Goal: Task Accomplishment & Management: Complete application form

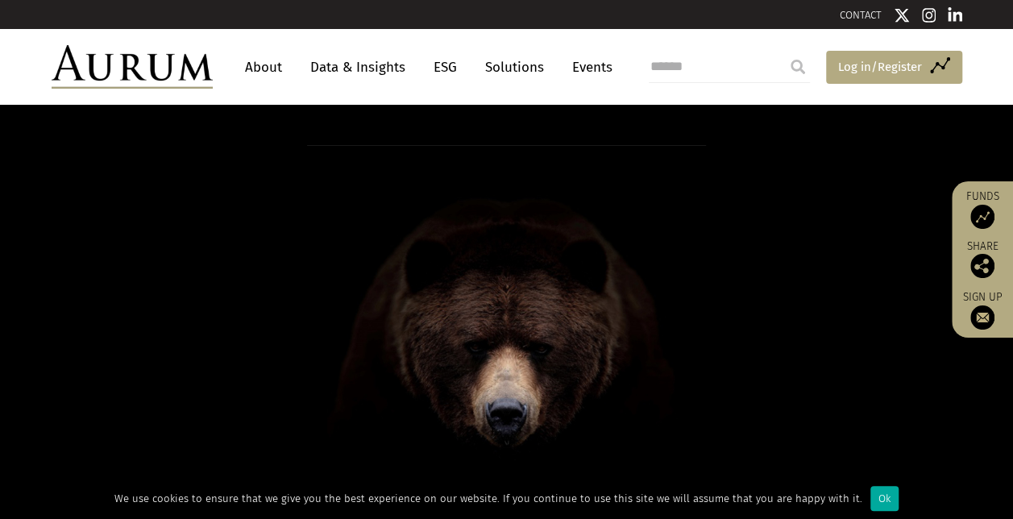
click at [851, 68] on span "Log in/Register" at bounding box center [880, 66] width 84 height 19
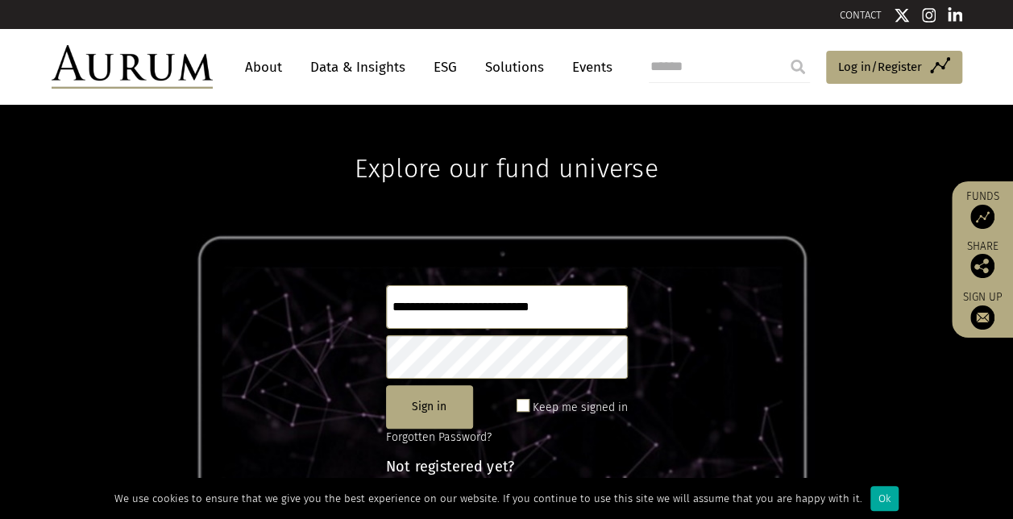
type input "**********"
click at [440, 406] on button "Sign in" at bounding box center [429, 407] width 87 height 44
click at [459, 303] on input "**********" at bounding box center [507, 307] width 242 height 44
click at [453, 401] on button "Sign in" at bounding box center [429, 407] width 87 height 44
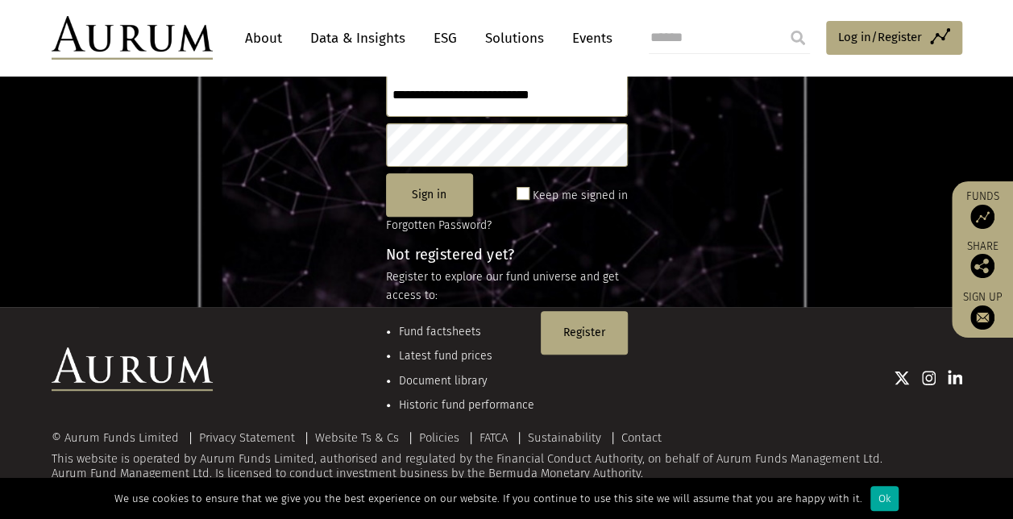
scroll to position [214, 0]
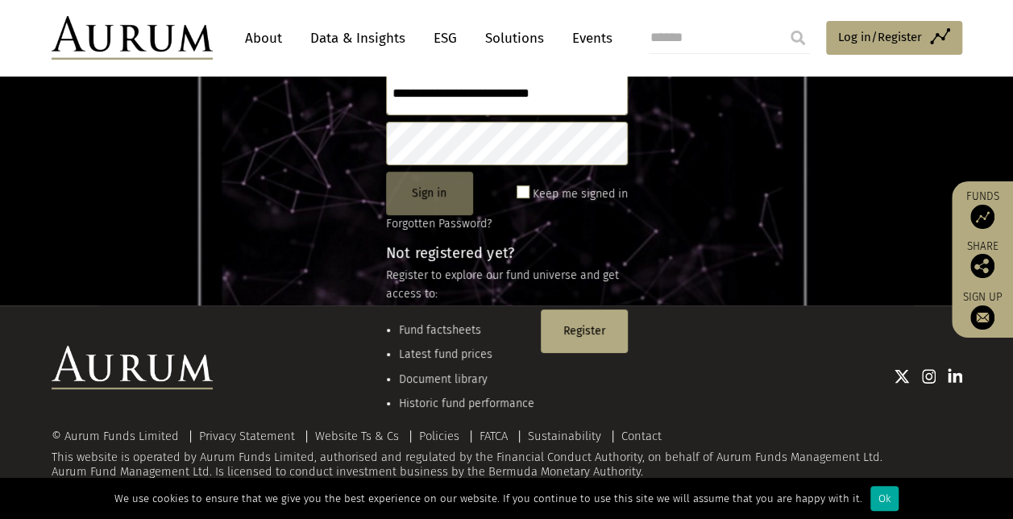
click at [438, 197] on button "Sign in" at bounding box center [429, 194] width 87 height 44
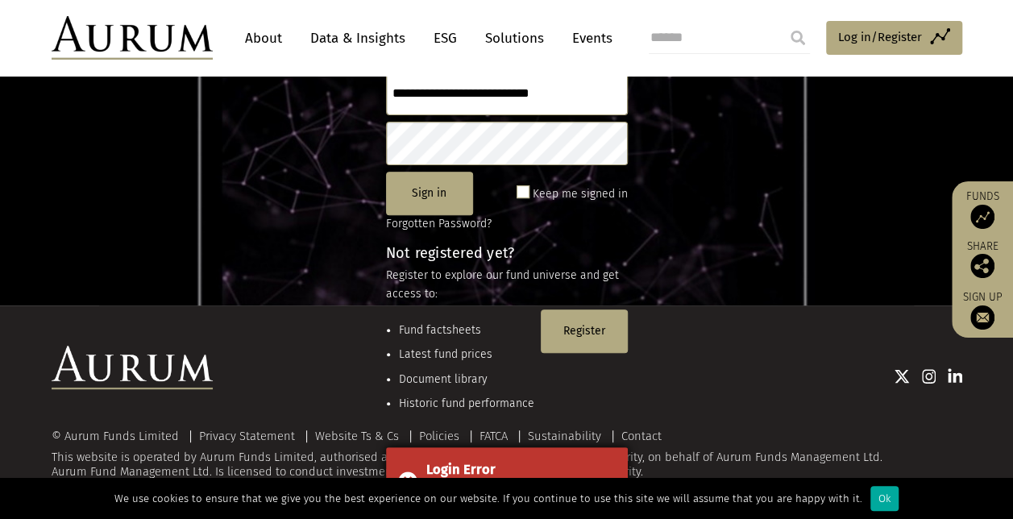
click at [555, 463] on div "Login Error" at bounding box center [520, 469] width 189 height 21
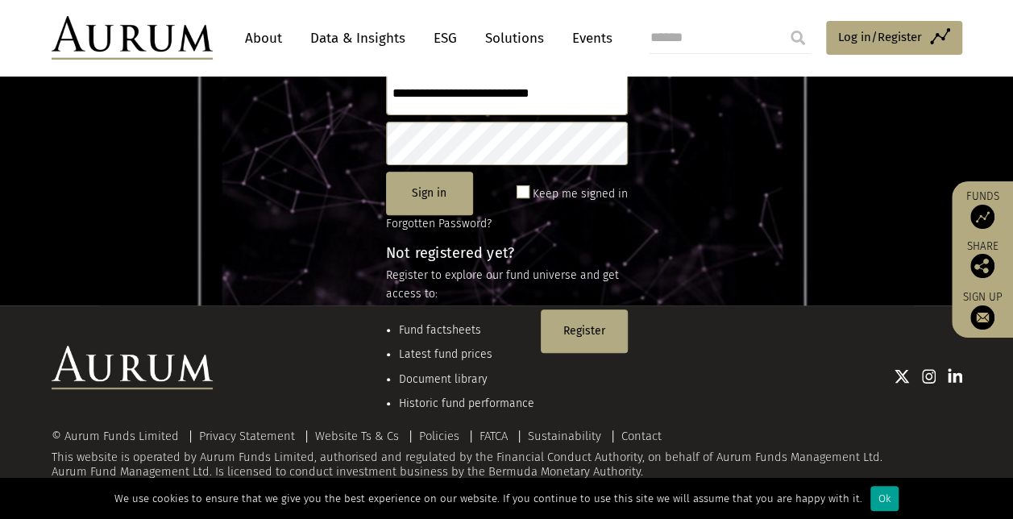
click at [870, 488] on div "Ok" at bounding box center [884, 498] width 28 height 25
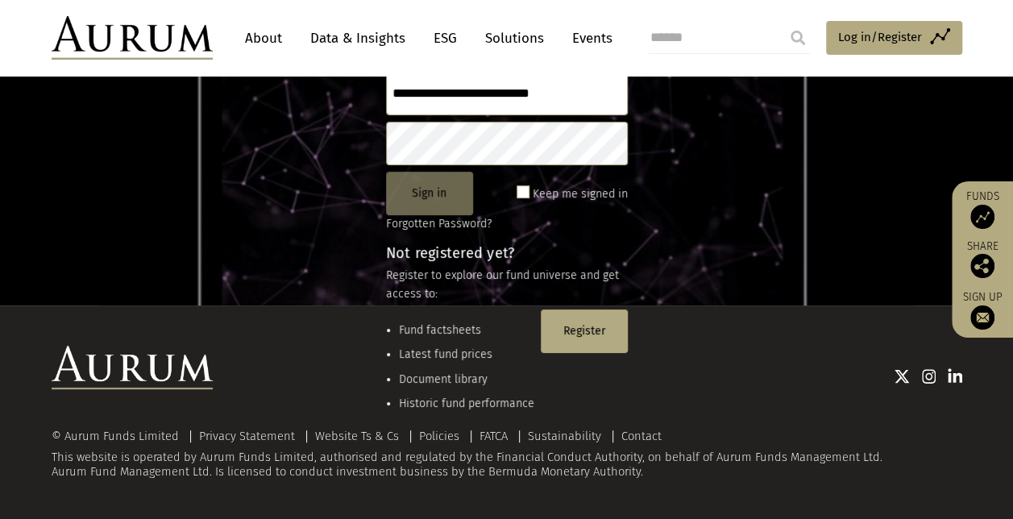
click at [448, 195] on button "Sign in" at bounding box center [429, 194] width 87 height 44
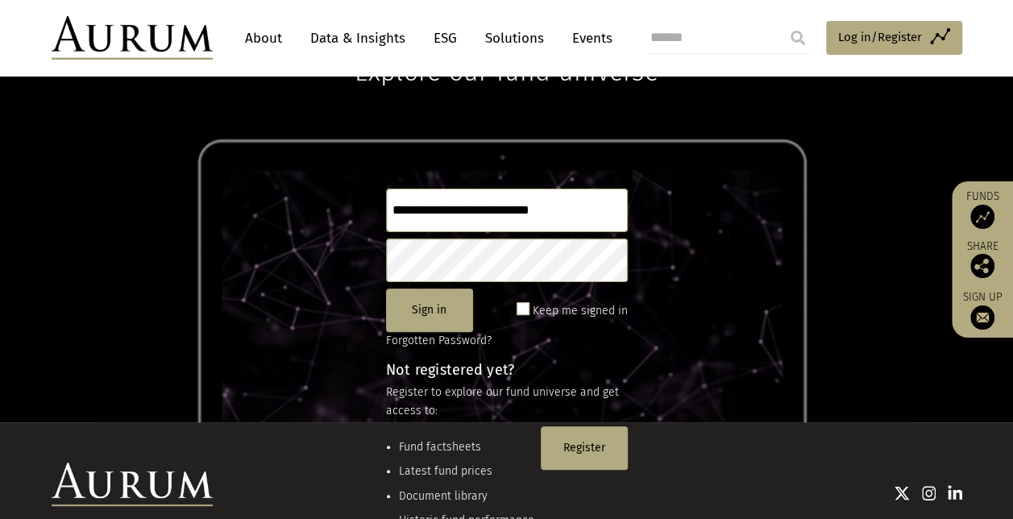
scroll to position [94, 0]
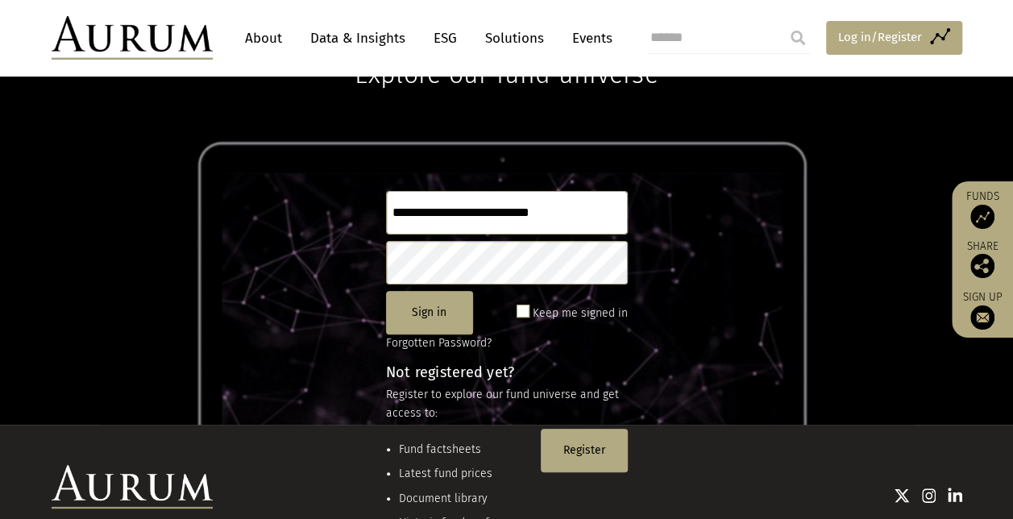
click at [903, 39] on span "Log in/Register" at bounding box center [880, 36] width 84 height 19
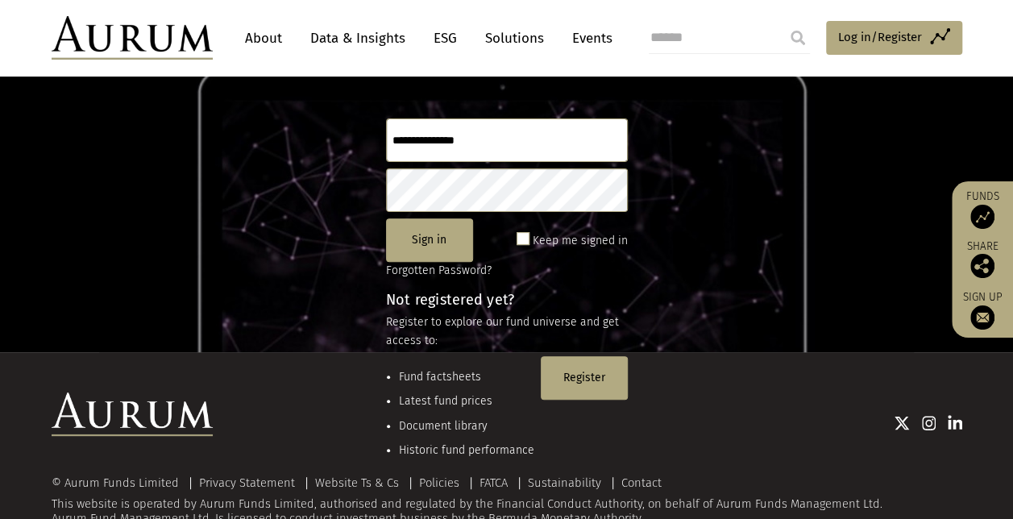
scroll to position [214, 0]
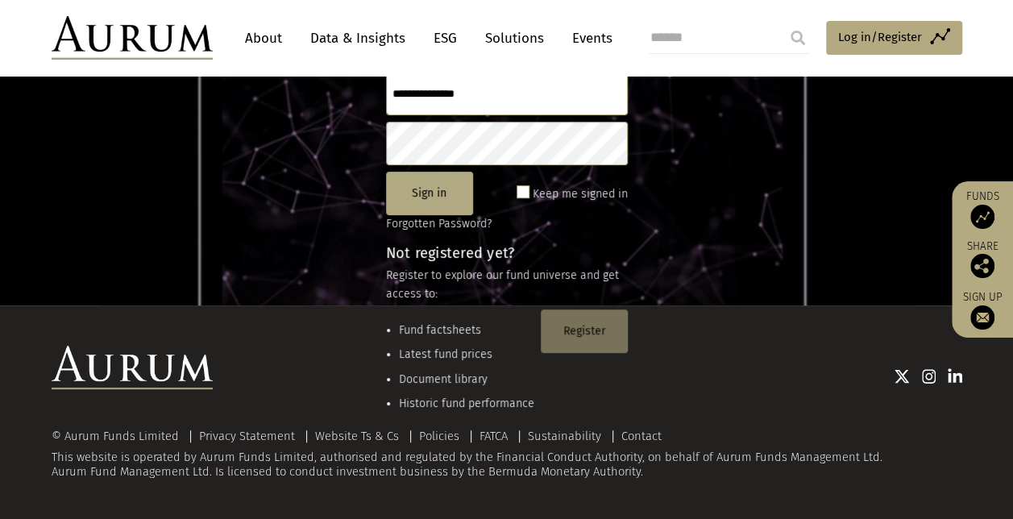
click at [596, 329] on button "Register" at bounding box center [584, 331] width 87 height 44
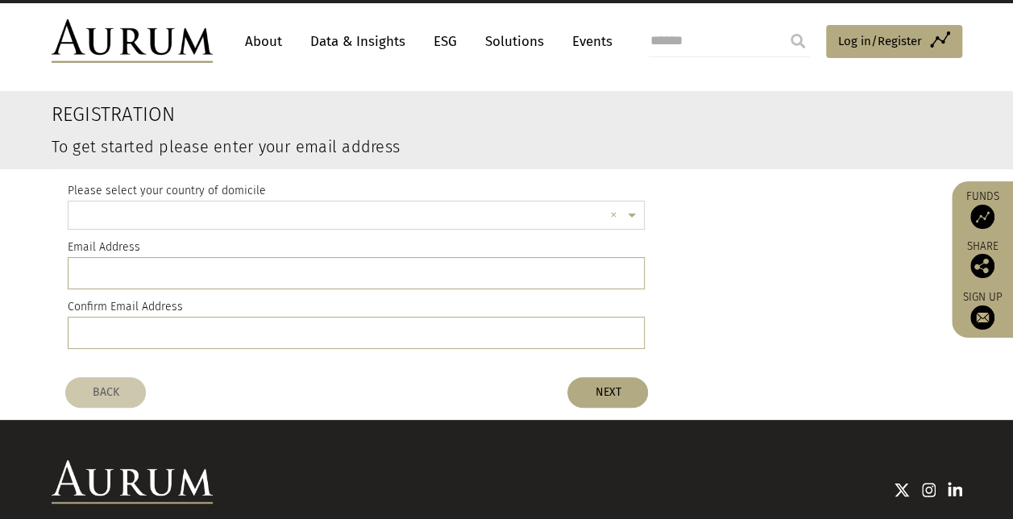
scroll to position [15, 0]
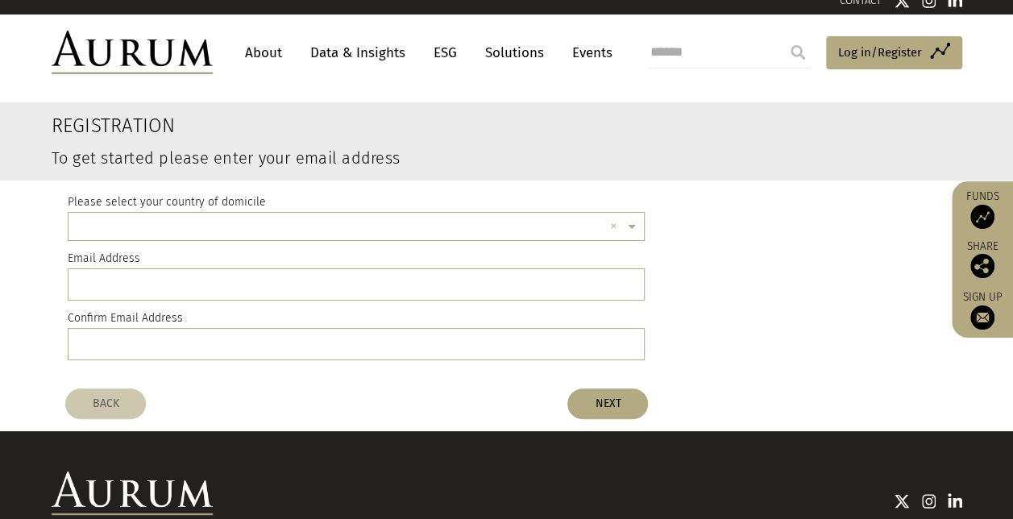
click at [819, 246] on div "Please select your country of domicile × × Email Address Confirm Email Address" at bounding box center [507, 281] width 903 height 200
click at [782, 36] on input "submit" at bounding box center [798, 52] width 32 height 32
type input "*"
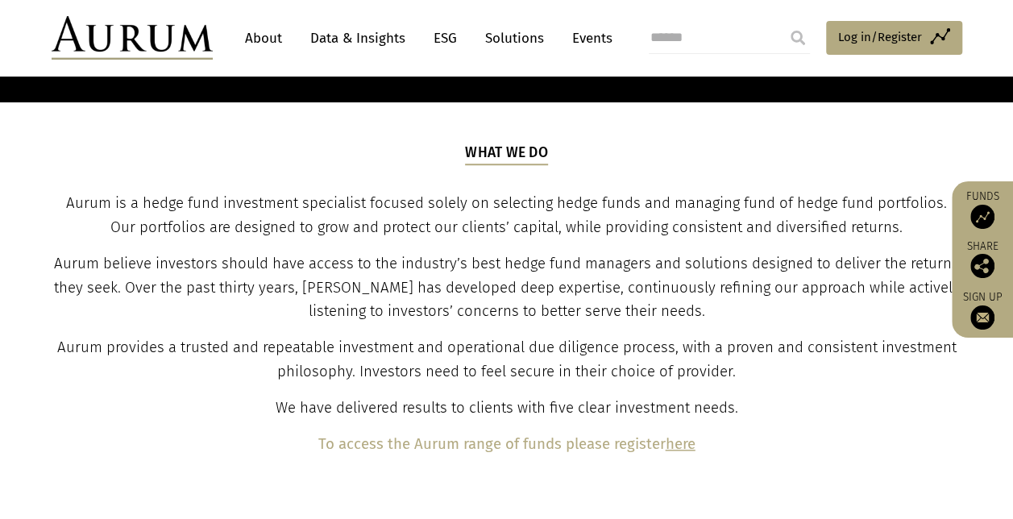
scroll to position [529, 0]
